Goal: Task Accomplishment & Management: Use online tool/utility

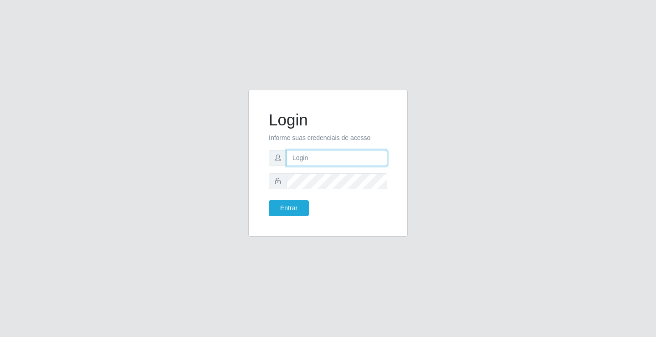
click at [325, 152] on input "text" at bounding box center [337, 158] width 101 height 16
type input "zivaneide@ideal"
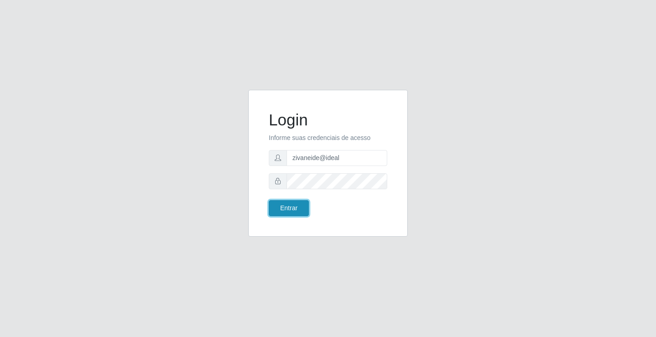
click at [292, 210] on button "Entrar" at bounding box center [289, 208] width 40 height 16
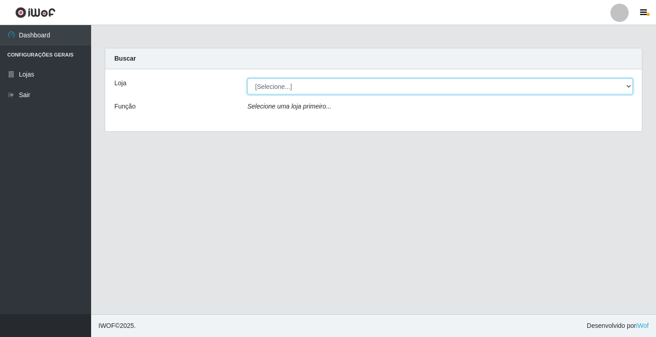
click at [629, 90] on select "[Selecione...] Ideal - Conceição" at bounding box center [440, 86] width 386 height 16
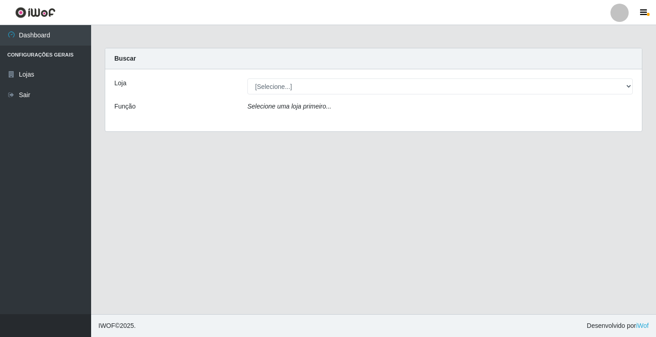
click at [619, 120] on div "Loja [Selecione...] Ideal - Conceição Função Selecione uma loja primeiro..." at bounding box center [373, 100] width 537 height 62
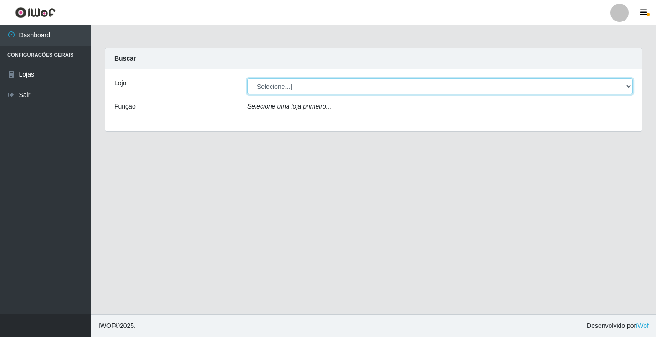
click at [628, 84] on select "[Selecione...] Ideal - Conceição" at bounding box center [440, 86] width 386 height 16
select select "231"
click at [247, 78] on select "[Selecione...] Ideal - Conceição" at bounding box center [440, 86] width 386 height 16
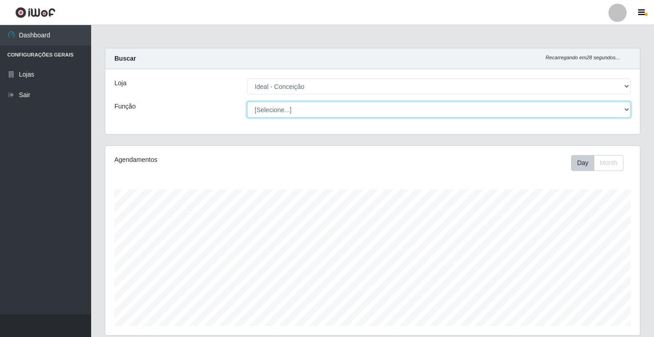
drag, startPoint x: 626, startPoint y: 93, endPoint x: 623, endPoint y: 110, distance: 17.2
click at [623, 110] on select "[Selecione...] ASG ASG + ASG ++ Auxiliar de Estacionamento Auxiliar de Estacion…" at bounding box center [439, 110] width 384 height 16
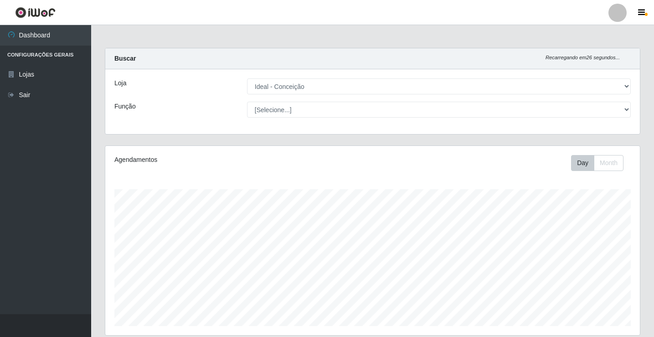
click at [155, 180] on div "Agendamentos Day Month" at bounding box center [372, 240] width 535 height 189
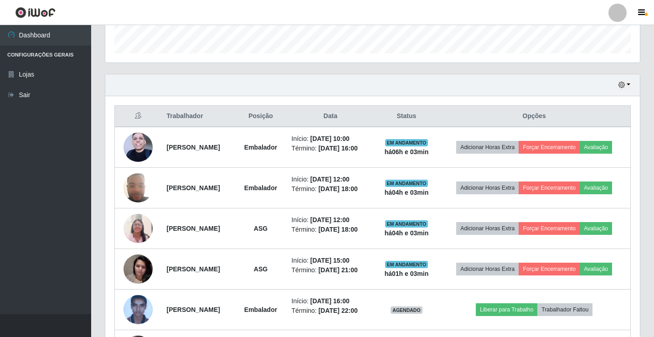
scroll to position [273, 0]
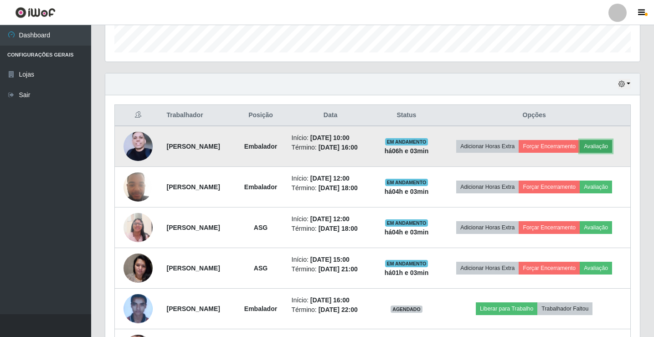
click at [598, 144] on button "Avaliação" at bounding box center [596, 146] width 32 height 13
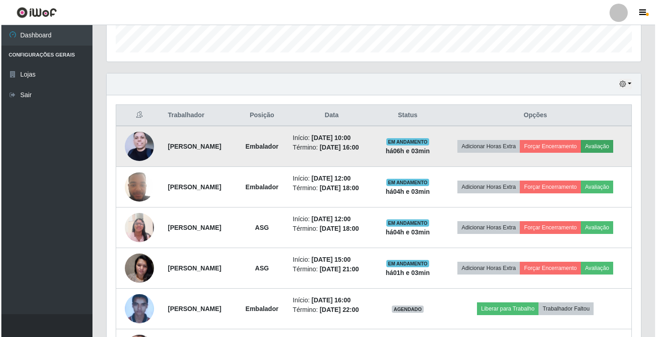
scroll to position [189, 530]
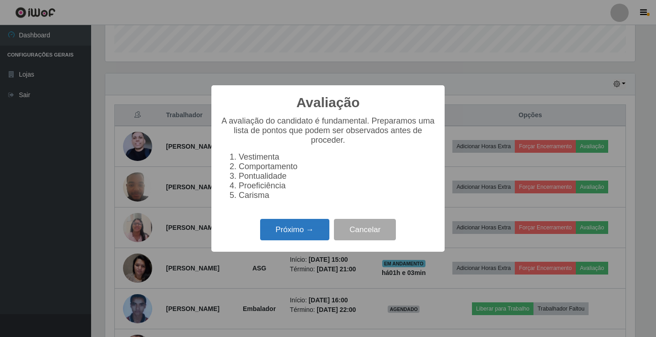
click at [324, 236] on button "Próximo →" at bounding box center [294, 229] width 69 height 21
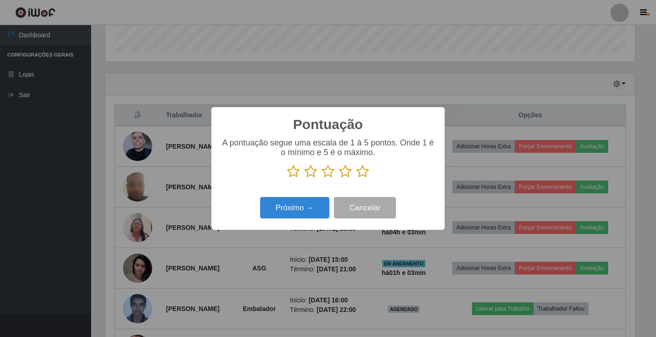
scroll to position [455578, 455237]
click at [363, 170] on icon at bounding box center [362, 172] width 13 height 14
click at [356, 178] on input "radio" at bounding box center [356, 178] width 0 height 0
click at [313, 198] on button "Próximo →" at bounding box center [294, 207] width 69 height 21
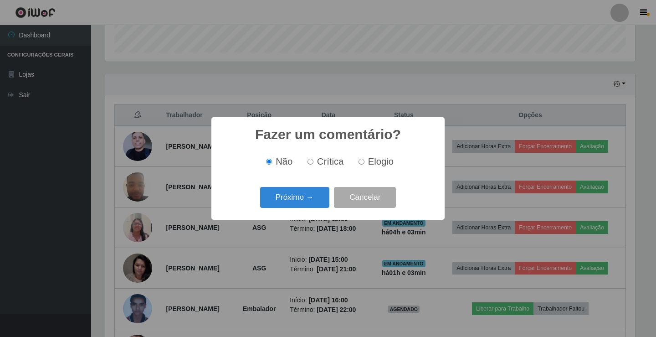
click at [313, 198] on button "Próximo →" at bounding box center [294, 197] width 69 height 21
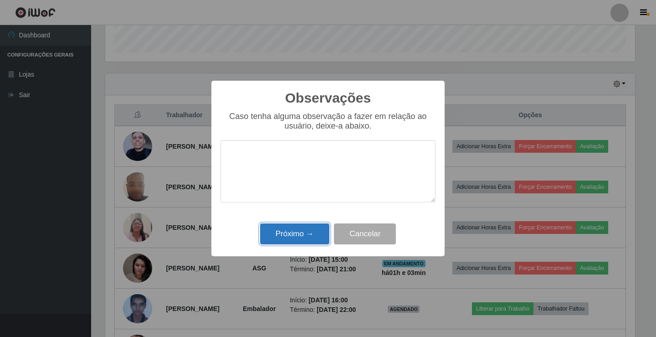
click at [311, 232] on button "Próximo →" at bounding box center [294, 233] width 69 height 21
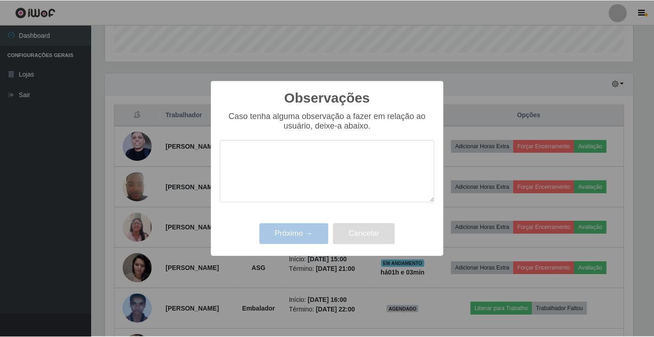
scroll to position [189, 535]
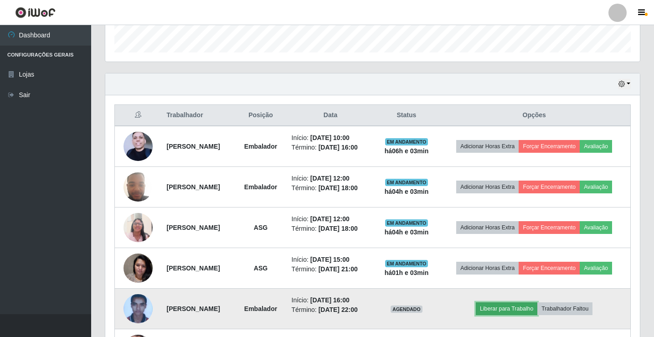
click at [527, 306] on button "Liberar para Trabalho" at bounding box center [507, 308] width 62 height 13
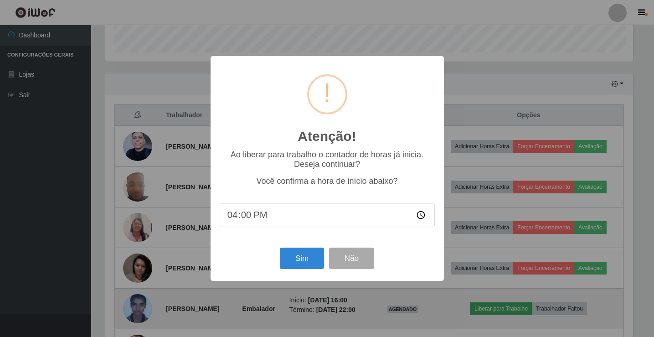
scroll to position [189, 530]
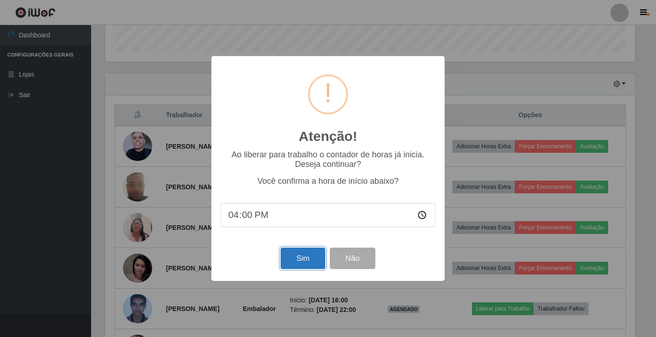
click at [305, 261] on button "Sim" at bounding box center [303, 257] width 44 height 21
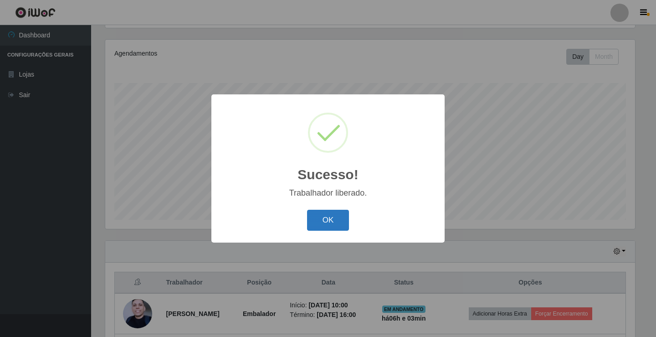
click at [312, 227] on button "OK" at bounding box center [328, 220] width 42 height 21
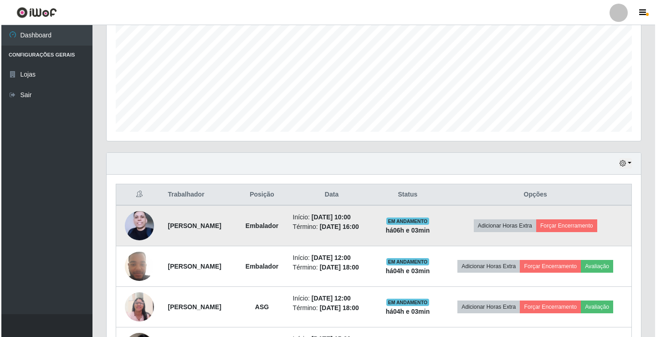
scroll to position [197, 0]
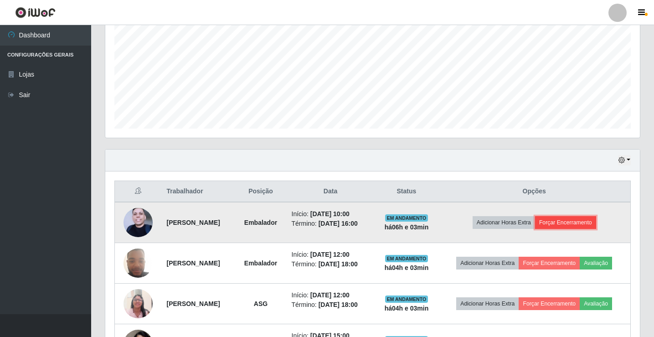
click at [567, 219] on button "Forçar Encerramento" at bounding box center [565, 222] width 61 height 13
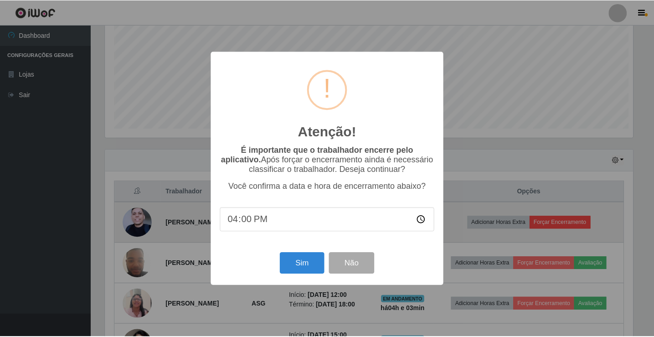
scroll to position [189, 530]
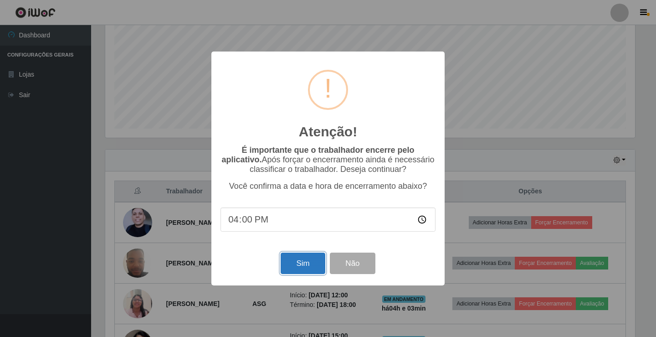
click at [318, 262] on button "Sim" at bounding box center [303, 262] width 44 height 21
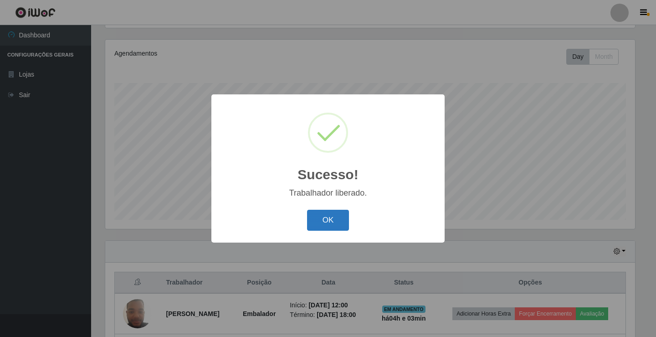
click at [331, 221] on button "OK" at bounding box center [328, 220] width 42 height 21
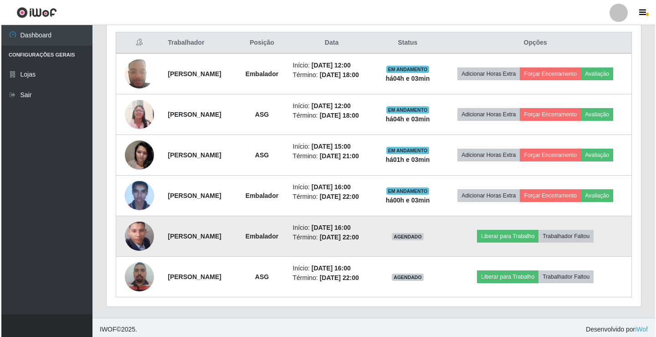
scroll to position [0, 0]
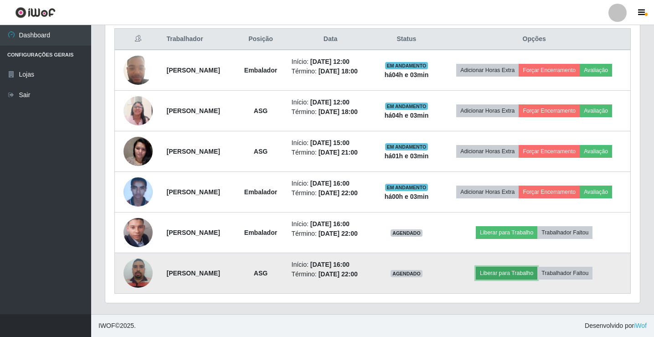
click at [502, 276] on button "Liberar para Trabalho" at bounding box center [507, 273] width 62 height 13
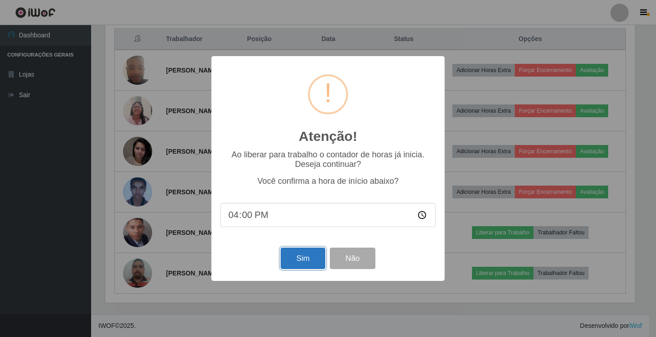
click at [295, 266] on button "Sim" at bounding box center [303, 257] width 44 height 21
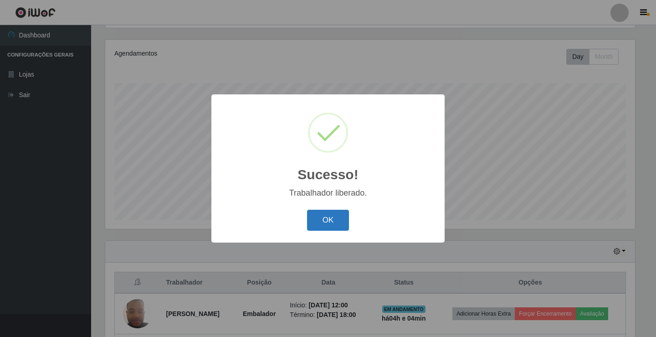
click at [309, 223] on button "OK" at bounding box center [328, 220] width 42 height 21
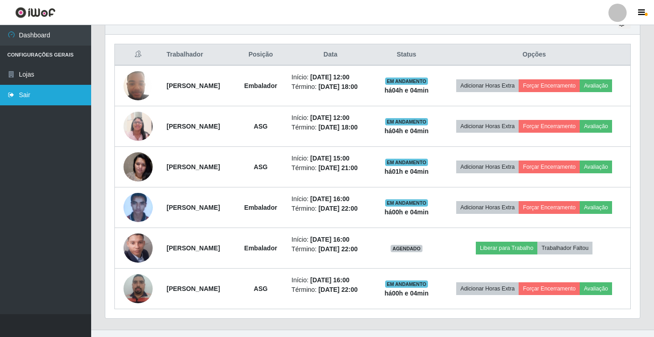
click at [32, 102] on link "Sair" at bounding box center [45, 95] width 91 height 21
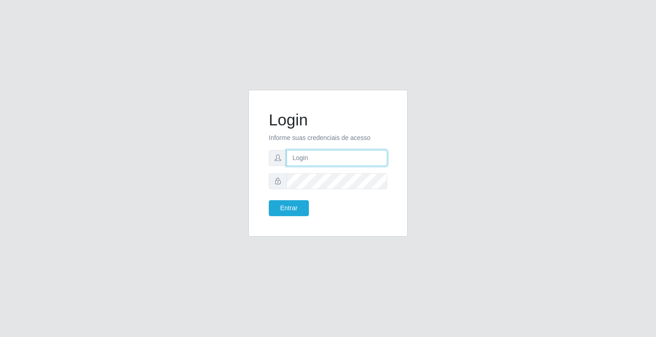
click at [354, 155] on input "text" at bounding box center [337, 158] width 101 height 16
type input "zivaneide@ideal"
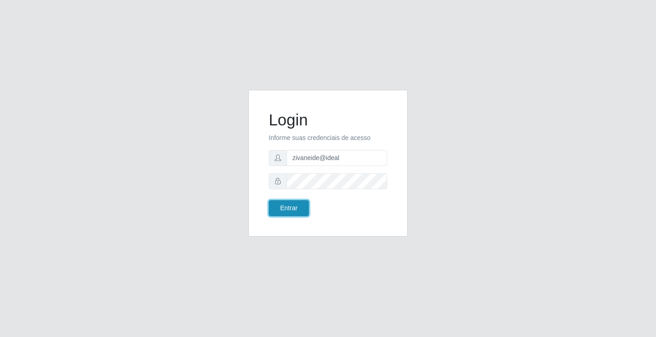
click at [283, 212] on button "Entrar" at bounding box center [289, 208] width 40 height 16
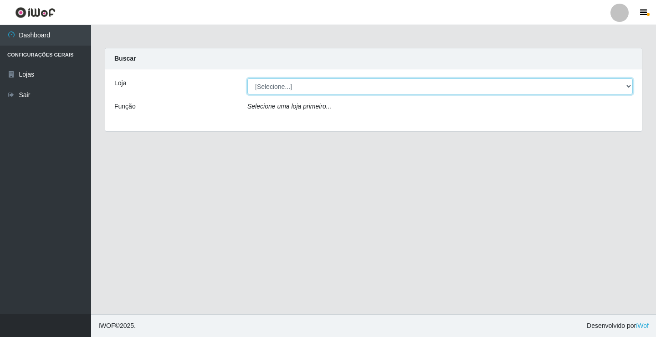
click at [632, 86] on select "[Selecione...] Ideal - Conceição" at bounding box center [440, 86] width 386 height 16
select select "231"
click at [247, 78] on select "[Selecione...] Ideal - Conceição" at bounding box center [440, 86] width 386 height 16
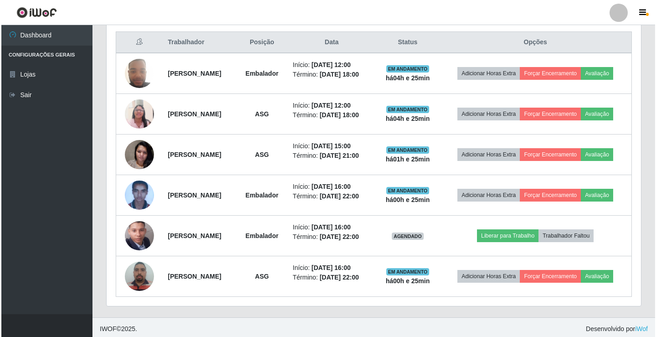
scroll to position [350, 0]
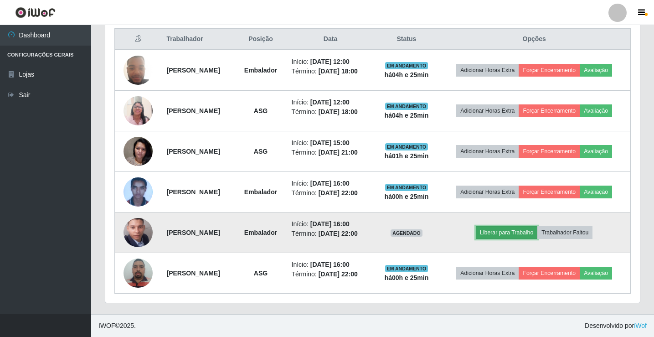
click at [506, 237] on button "Liberar para Trabalho" at bounding box center [507, 232] width 62 height 13
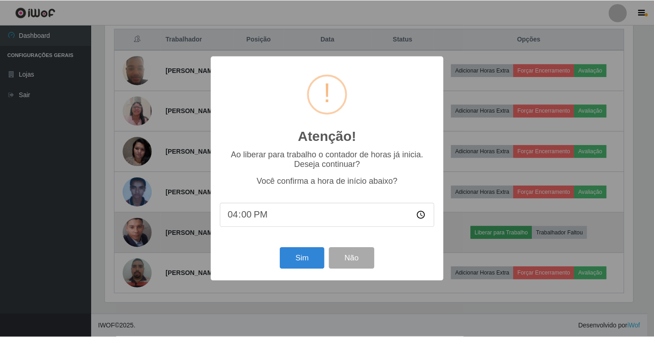
scroll to position [189, 530]
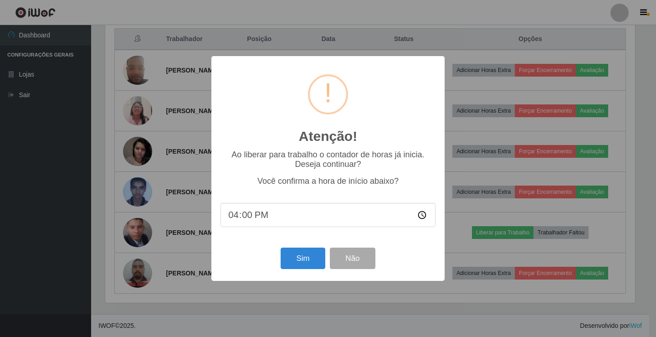
click at [251, 215] on input "16:00" at bounding box center [328, 215] width 215 height 24
click at [246, 214] on input "16:20" at bounding box center [328, 215] width 215 height 24
type input "16:00"
click at [309, 268] on button "Sim" at bounding box center [303, 257] width 44 height 21
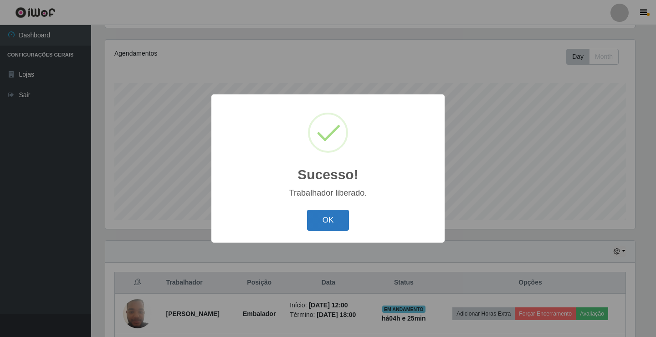
click at [319, 228] on button "OK" at bounding box center [328, 220] width 42 height 21
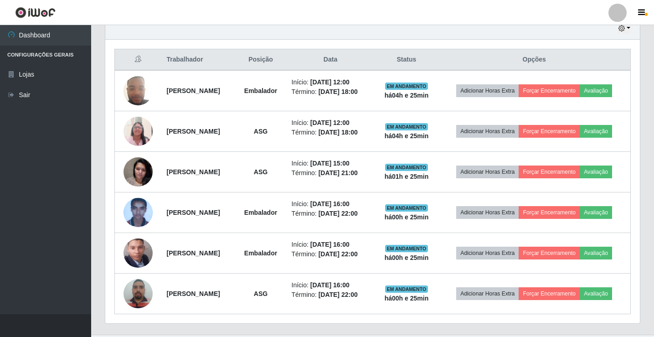
scroll to position [334, 0]
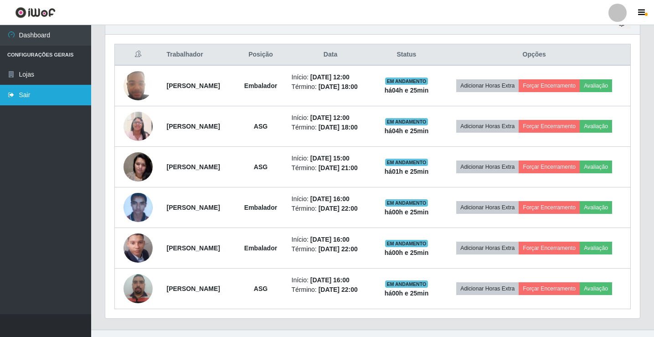
click at [36, 104] on link "Sair" at bounding box center [45, 95] width 91 height 21
